Goal: Task Accomplishment & Management: Manage account settings

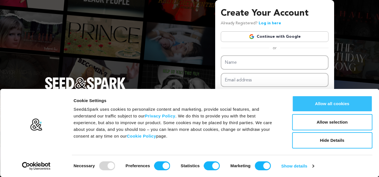
click at [350, 100] on button "Allow all cookies" at bounding box center [332, 104] width 80 height 16
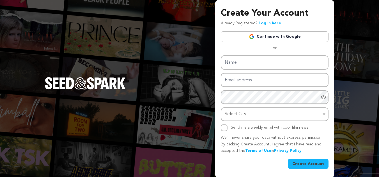
click at [283, 35] on link "Continue with Google" at bounding box center [275, 36] width 108 height 11
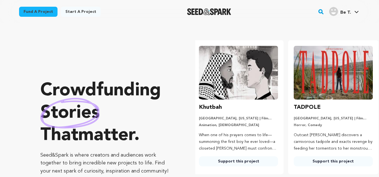
scroll to position [0, 99]
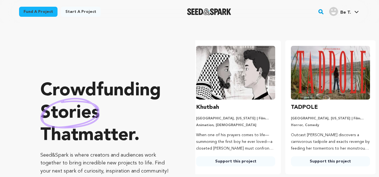
click at [349, 10] on span "Be T." at bounding box center [345, 12] width 11 height 4
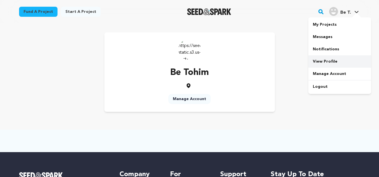
click at [335, 65] on link "View Profile" at bounding box center [339, 62] width 63 height 12
click at [195, 100] on link "Manage Account" at bounding box center [189, 99] width 42 height 10
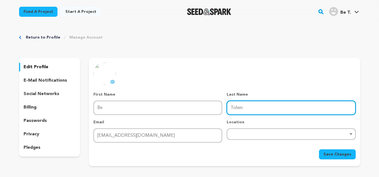
click at [241, 111] on input "Tohim" at bounding box center [291, 108] width 129 height 14
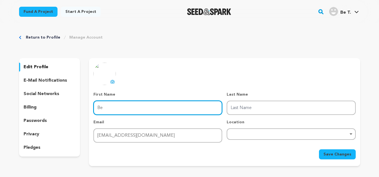
click at [133, 106] on input "Be" at bounding box center [157, 108] width 129 height 14
paste input "Tohim"
type input "Tohim"
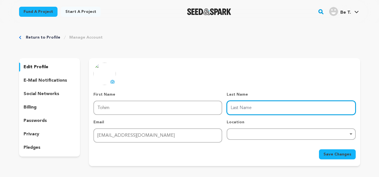
click at [237, 106] on input "Last Name" at bounding box center [291, 108] width 129 height 14
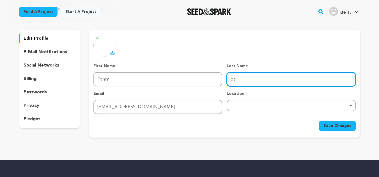
scroll to position [56, 0]
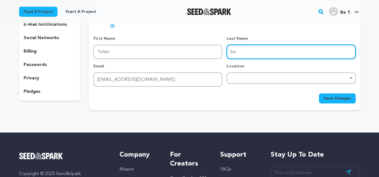
click at [259, 80] on div "Remove item" at bounding box center [291, 78] width 129 height 11
type input "be"
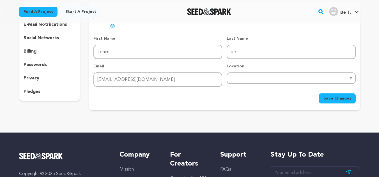
click at [271, 74] on div "Remove item" at bounding box center [291, 78] width 129 height 11
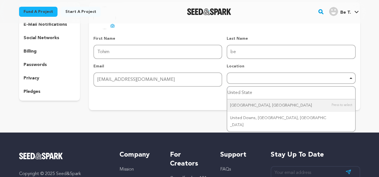
type input "United State"
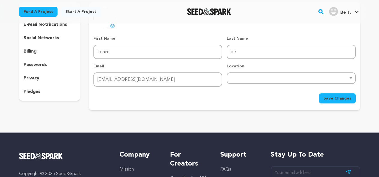
click at [197, 117] on div "Return to Profile Manage Account edit profile e-mail notifications social netwo…" at bounding box center [189, 45] width 359 height 156
click at [333, 101] on span "Save Changes" at bounding box center [337, 99] width 28 height 6
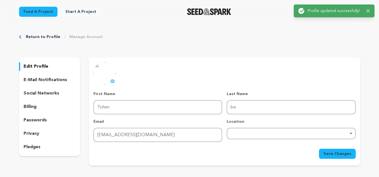
scroll to position [0, 0]
click at [37, 64] on p "edit profile" at bounding box center [36, 67] width 25 height 7
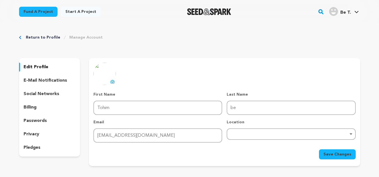
click at [42, 66] on p "edit profile" at bounding box center [36, 67] width 25 height 7
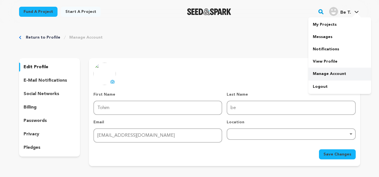
click at [326, 74] on link "Manage Account" at bounding box center [339, 74] width 63 height 12
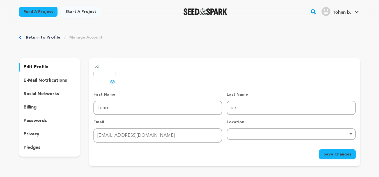
click at [113, 82] on icon at bounding box center [112, 82] width 4 height 4
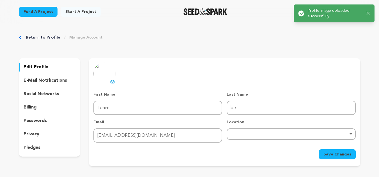
click at [330, 158] on button "Save Changes" at bounding box center [337, 155] width 37 height 10
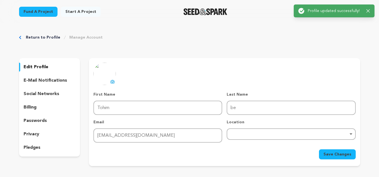
click at [368, 12] on icon "button" at bounding box center [368, 11] width 4 height 4
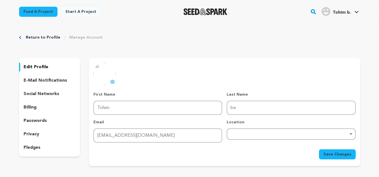
click at [344, 13] on span "Tohim b." at bounding box center [341, 12] width 18 height 4
